Goal: Answer question/provide support

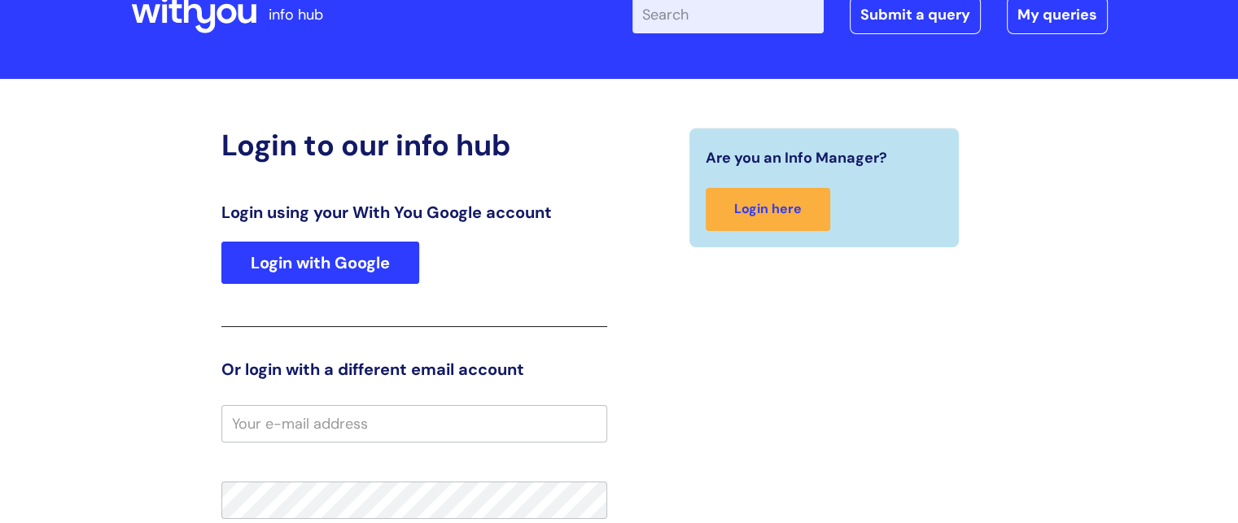
scroll to position [335, 0]
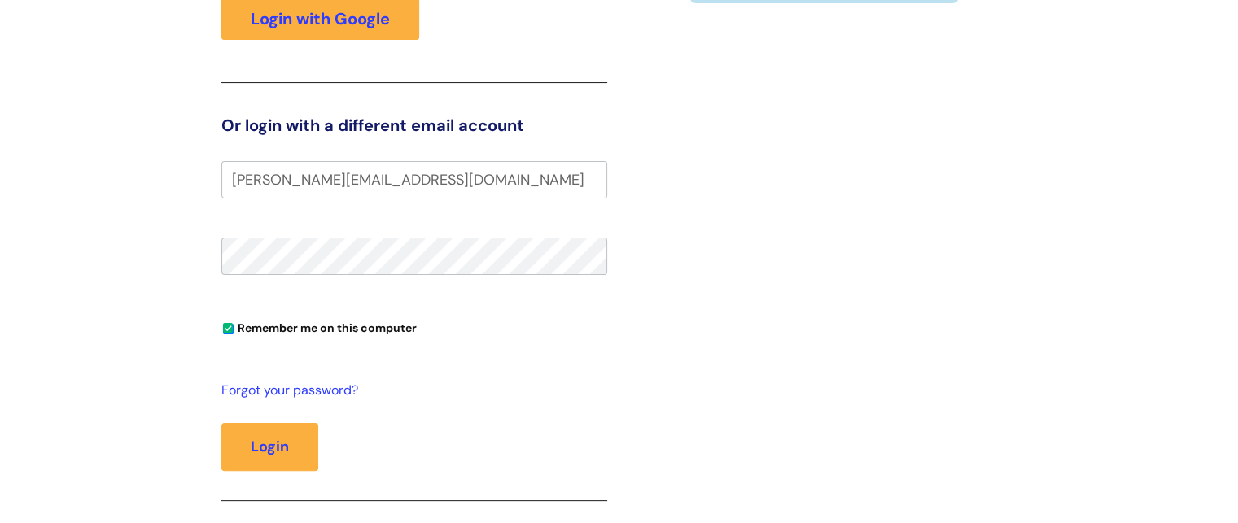
type input "[PERSON_NAME][EMAIL_ADDRESS][DOMAIN_NAME]"
click at [221, 423] on button "Login" at bounding box center [269, 446] width 97 height 47
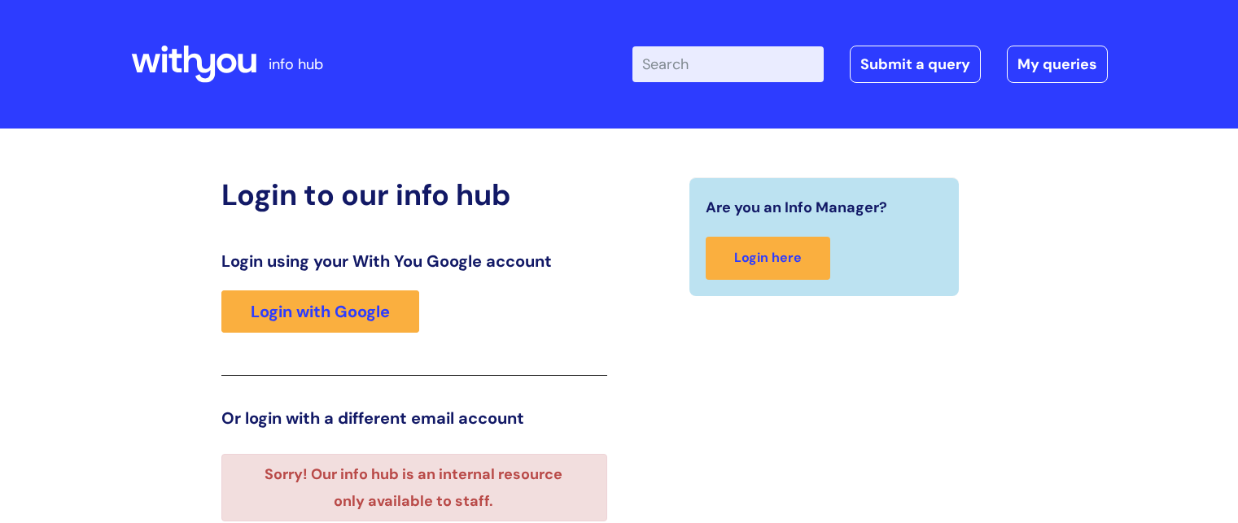
scroll to position [296, 0]
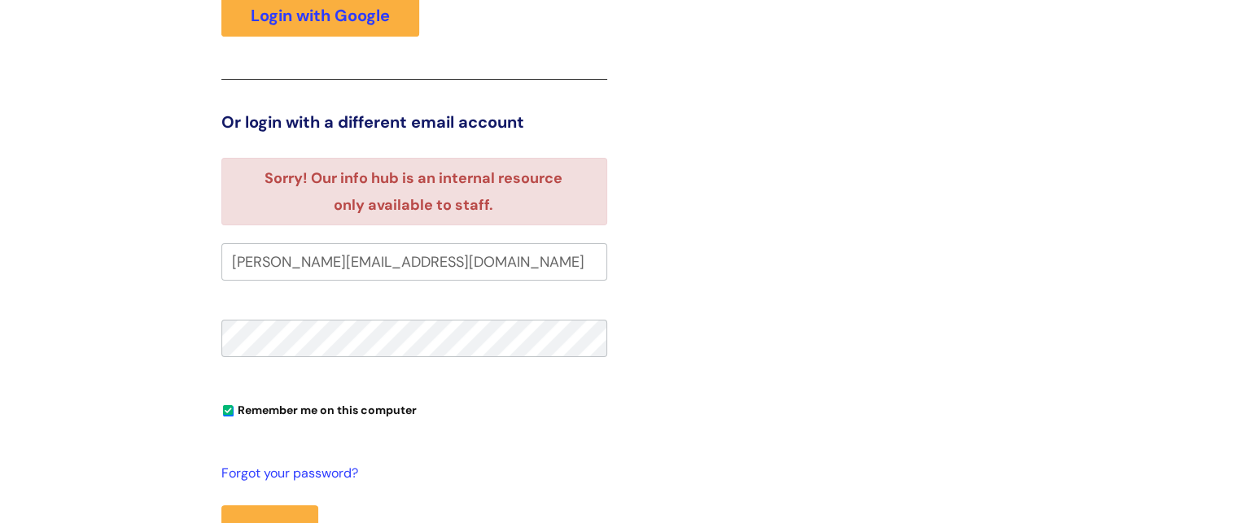
click at [456, 254] on input "[PERSON_NAME][EMAIL_ADDRESS][DOMAIN_NAME]" at bounding box center [414, 261] width 386 height 37
type input "laura.redondo@wearewithyou.ac.uk"
click at [221, 506] on button "Login" at bounding box center [269, 529] width 97 height 47
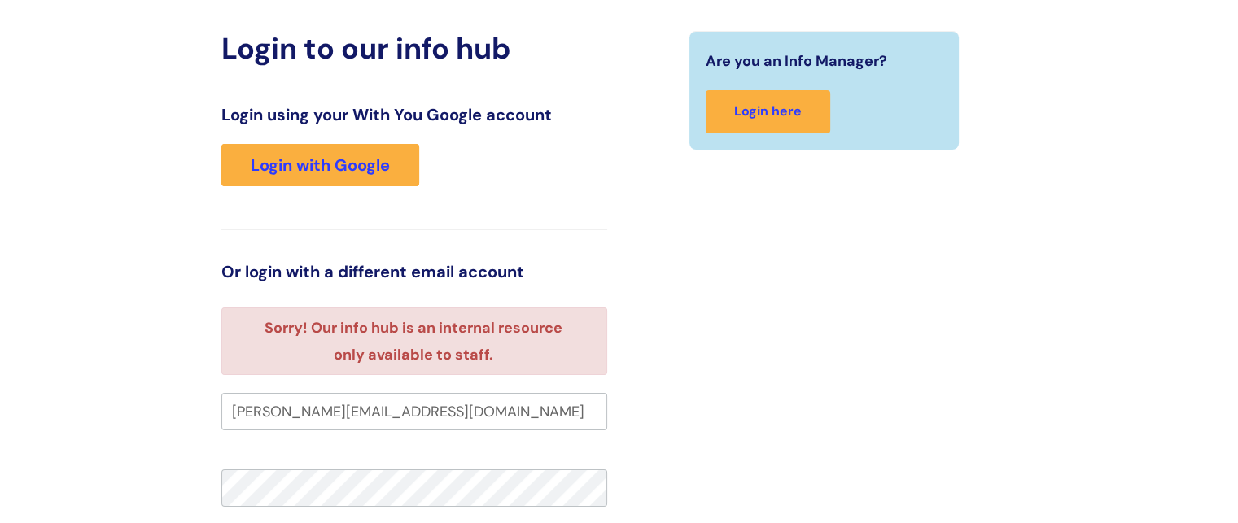
scroll to position [81, 0]
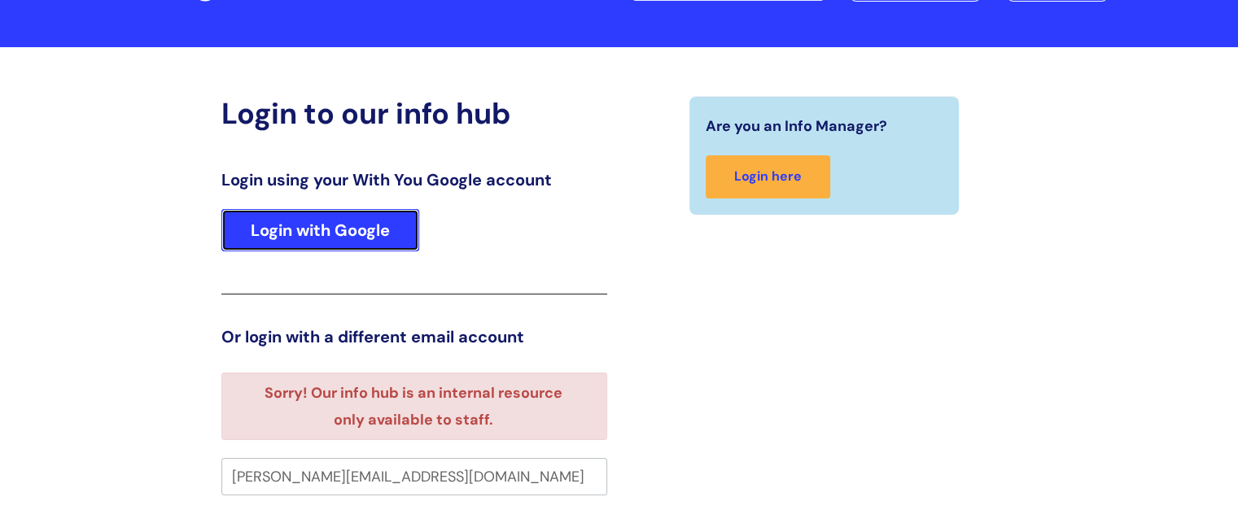
click at [316, 235] on link "Login with Google" at bounding box center [320, 230] width 198 height 42
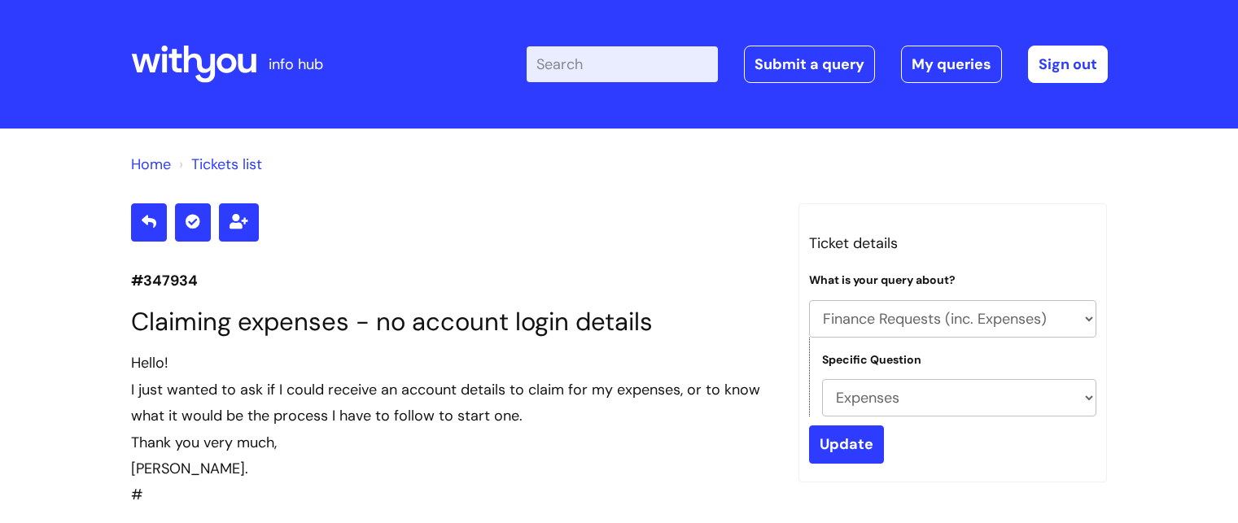
select select "Finance Requests (inc. Expenses)"
select select "Expenses"
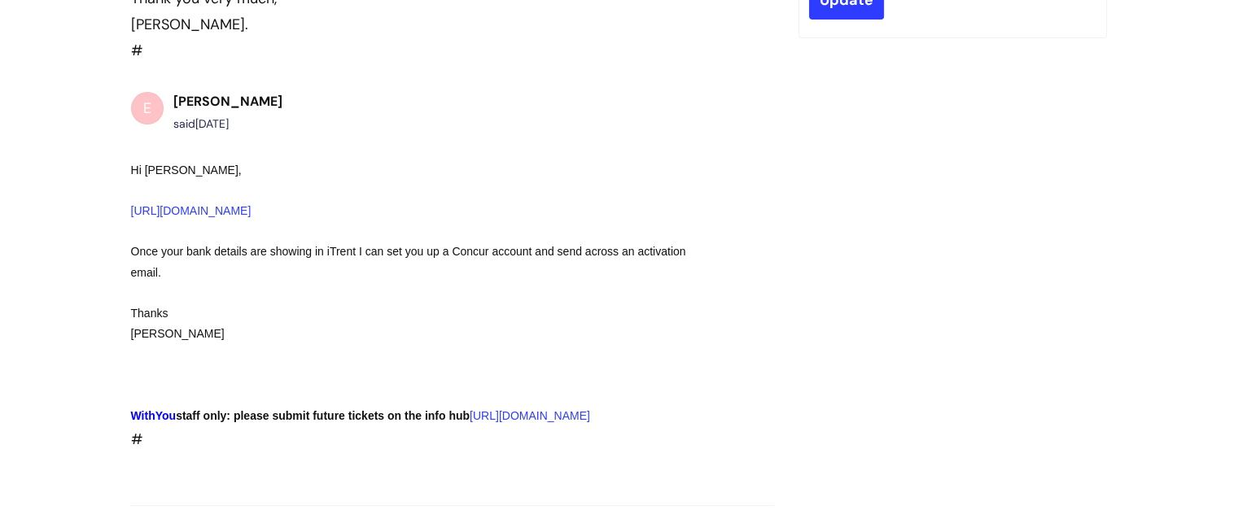
scroll to position [448, 0]
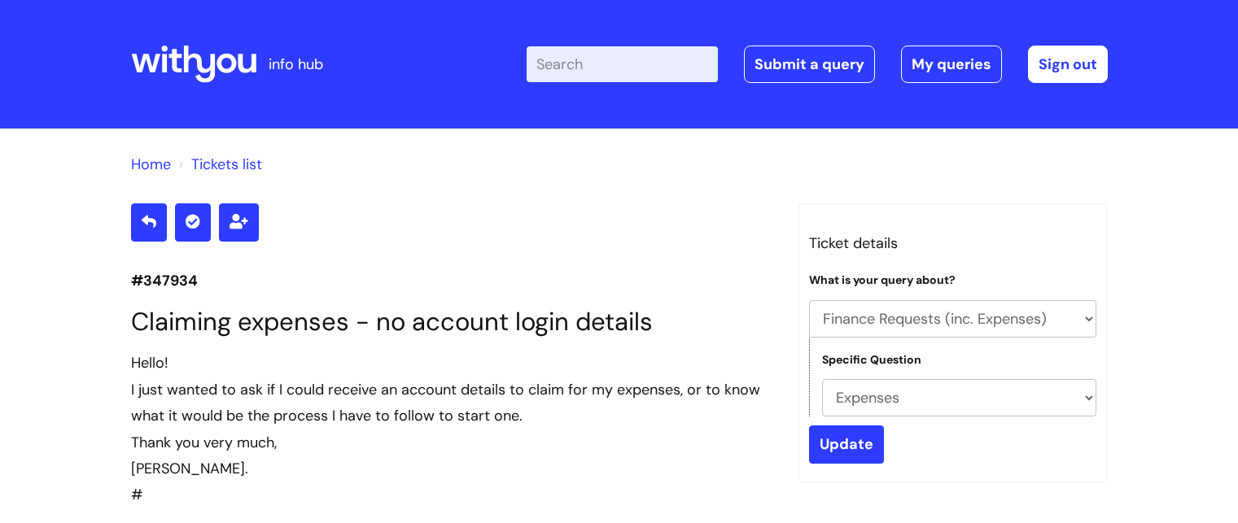
select select "Finance Requests (inc. Expenses)"
select select "Expenses"
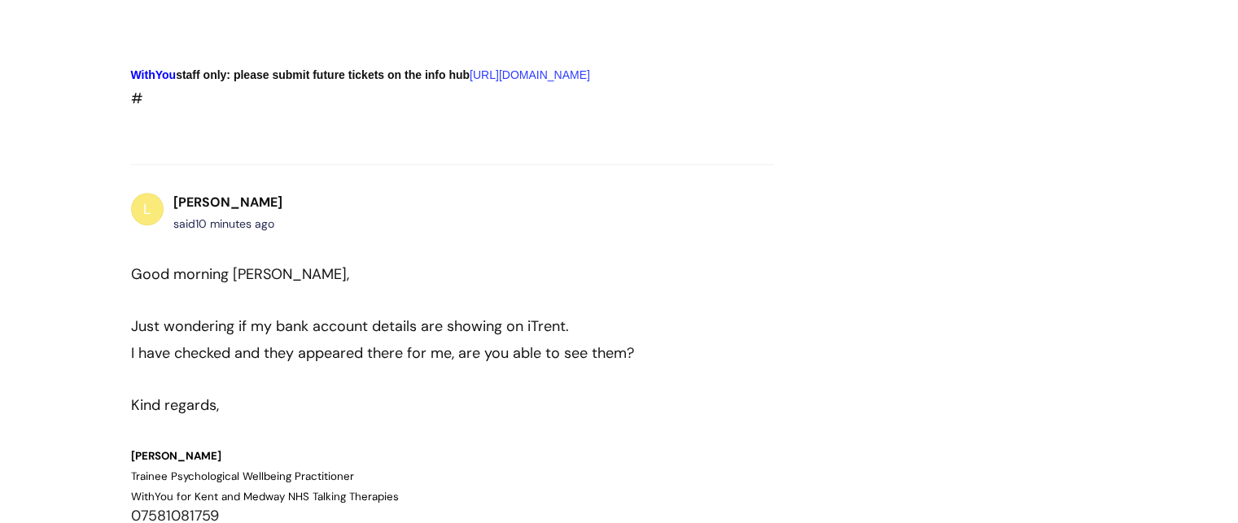
scroll to position [783, 0]
